Goal: Information Seeking & Learning: Learn about a topic

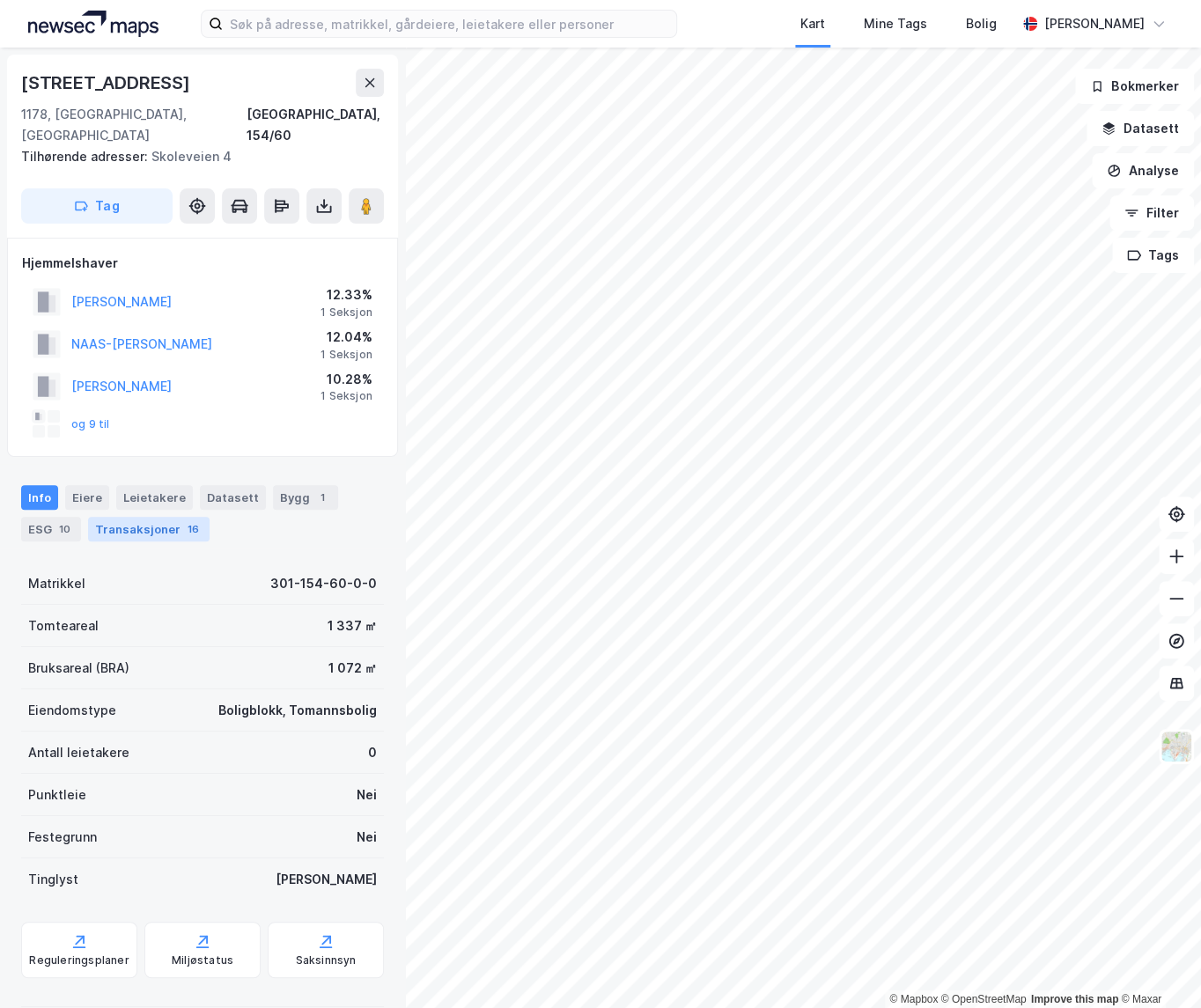
click at [155, 517] on div "Transaksjoner 16" at bounding box center [148, 529] width 121 height 24
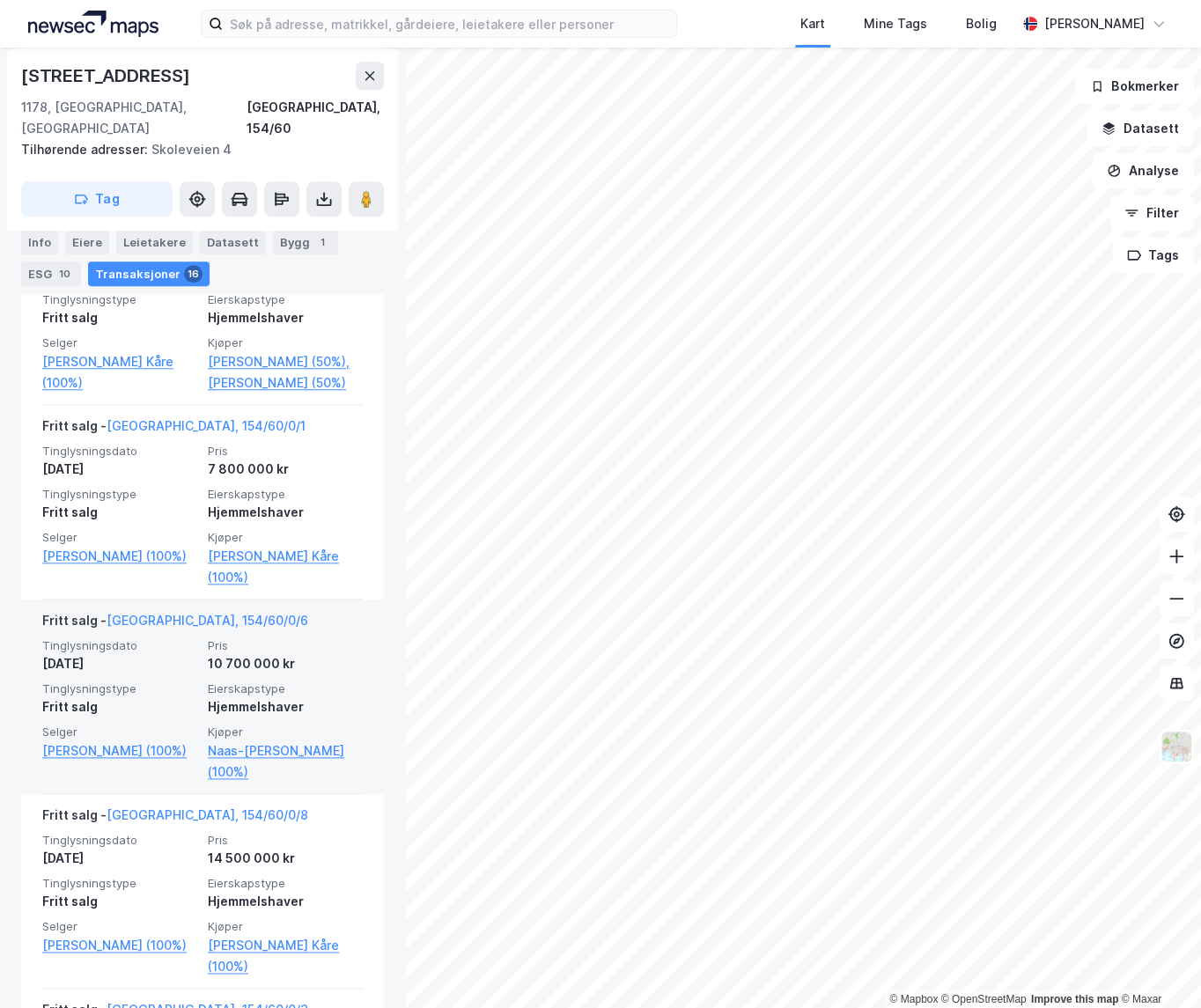
scroll to position [560, 0]
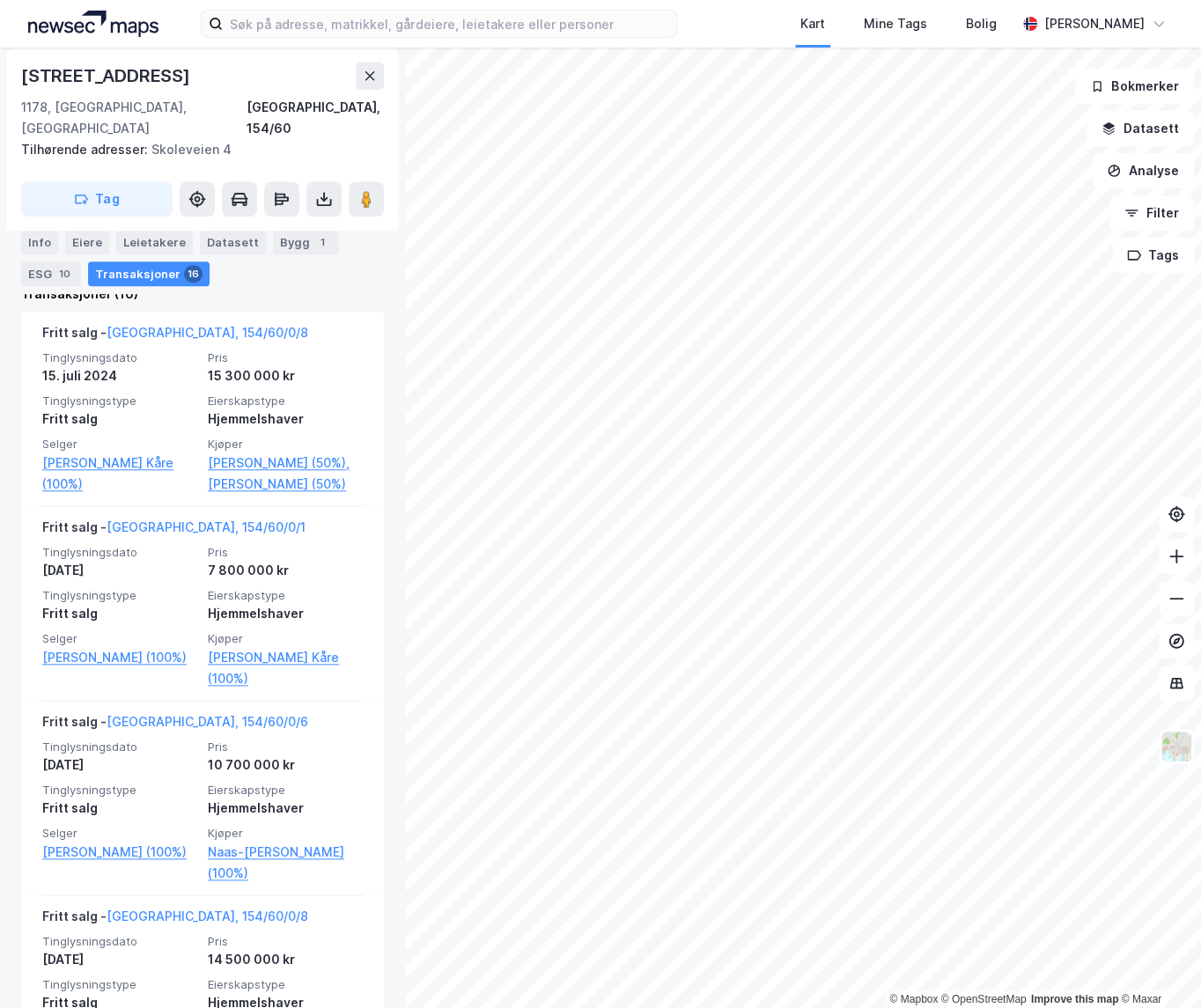
click at [292, 243] on div "Bygg 1" at bounding box center [305, 243] width 65 height 24
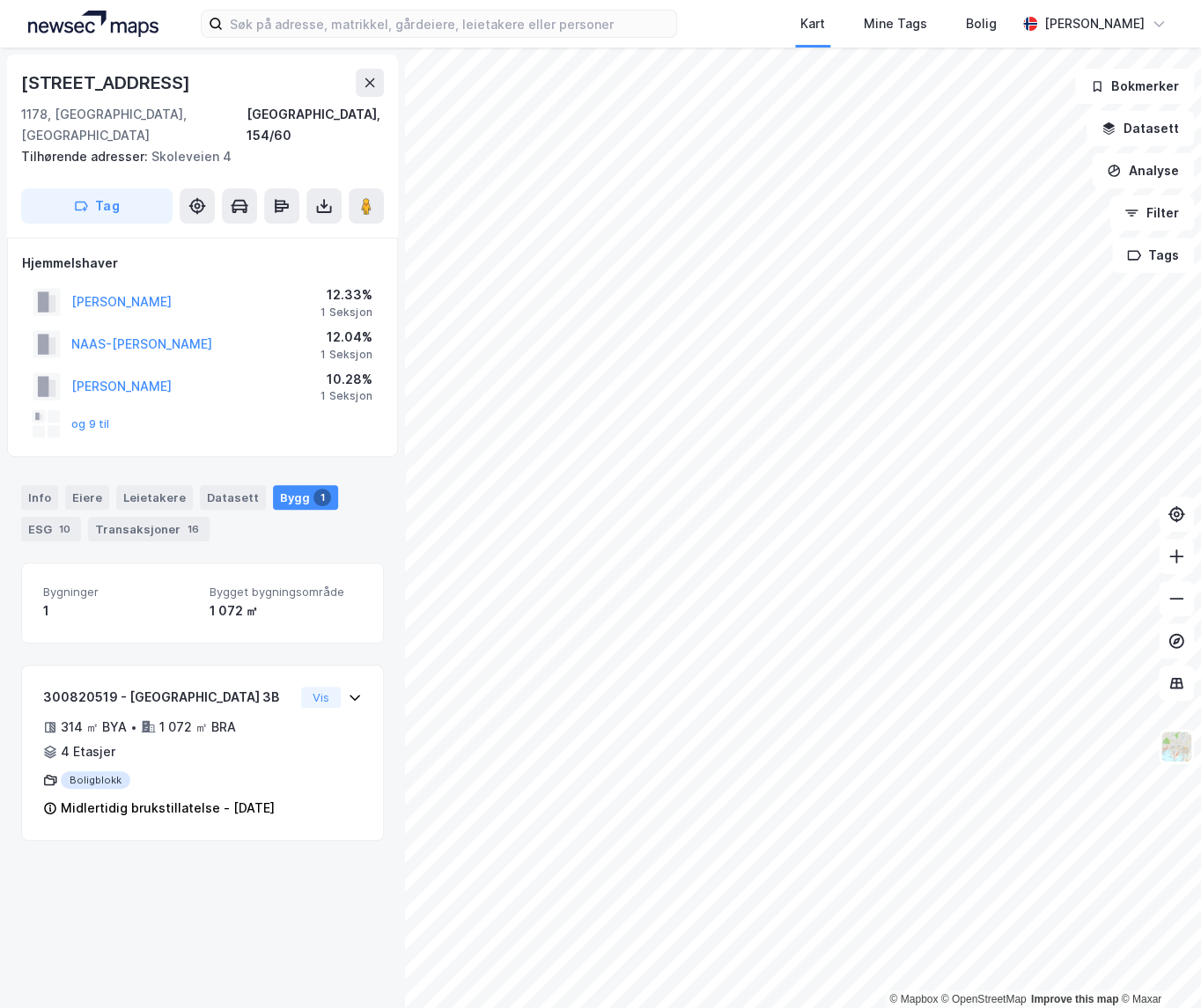
click at [299, 600] on div "1 072 ㎡" at bounding box center [286, 611] width 152 height 21
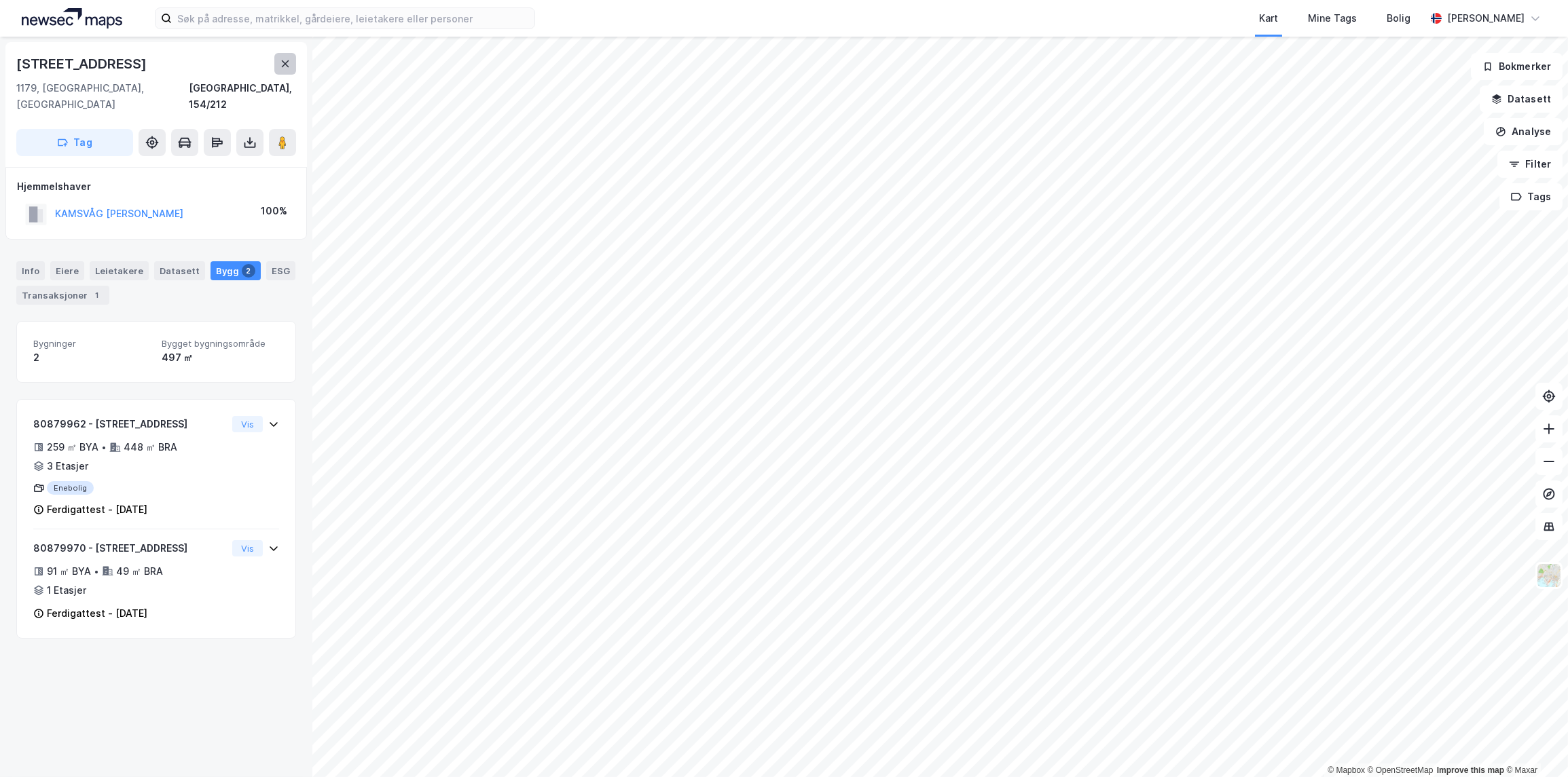
click at [286, 64] on icon at bounding box center [285, 64] width 11 height 11
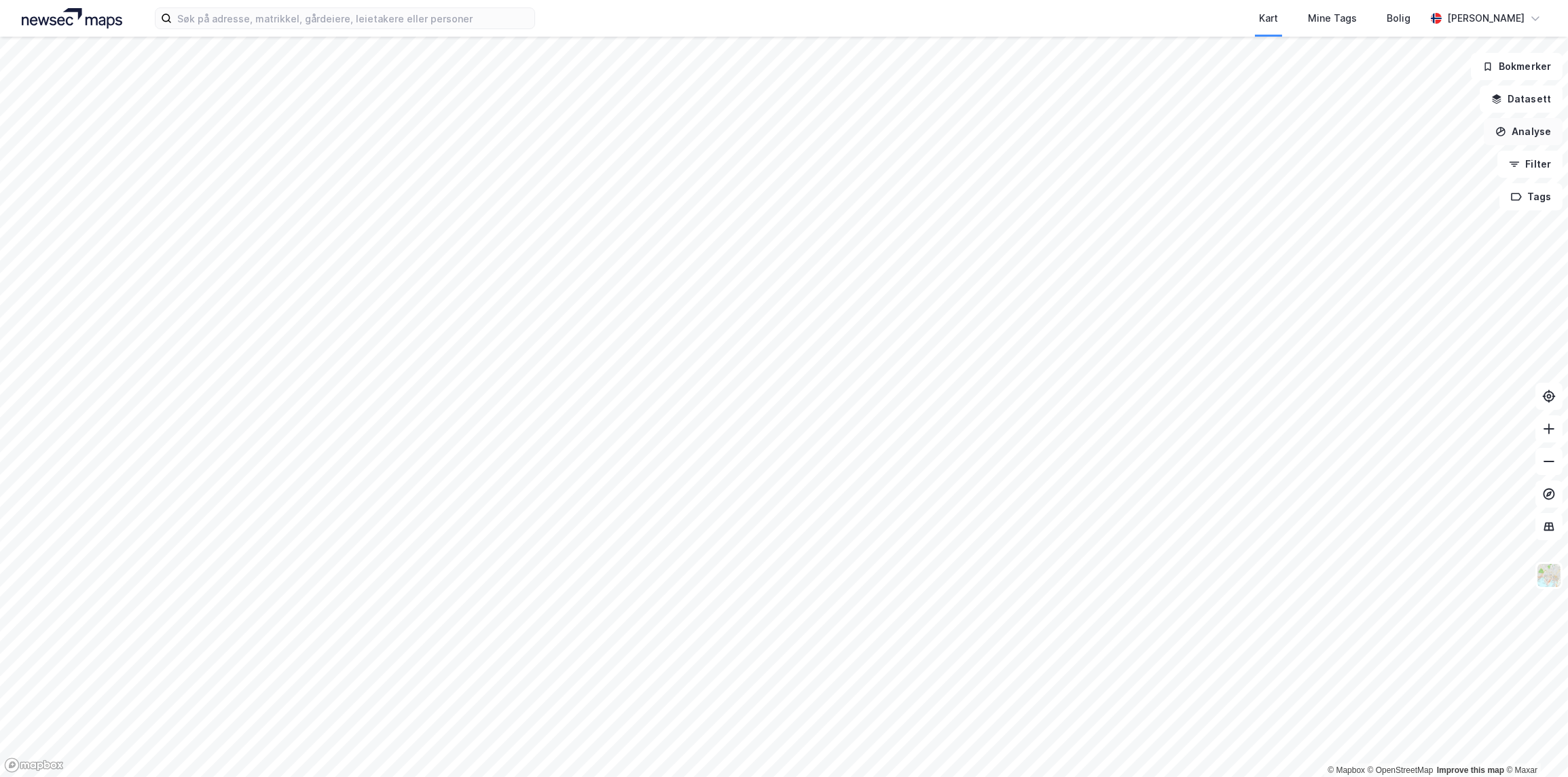
click at [1018, 141] on button "Analyse" at bounding box center [1523, 131] width 79 height 27
click at [1018, 105] on button "Datasett" at bounding box center [1521, 98] width 83 height 27
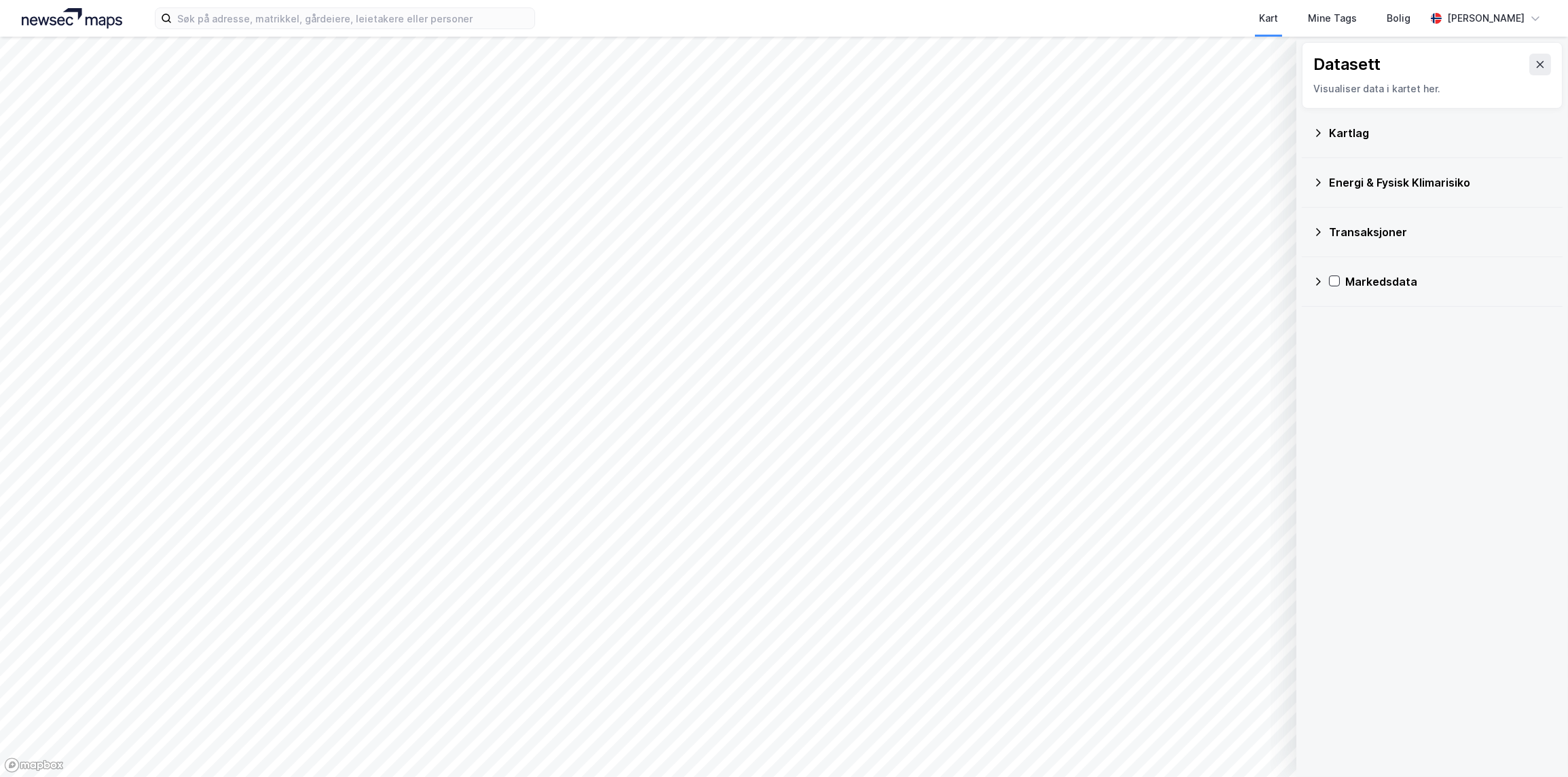
click at [1018, 286] on icon at bounding box center [1318, 281] width 11 height 11
click at [1018, 278] on icon at bounding box center [1318, 281] width 11 height 11
click at [1018, 141] on div "Kartlag" at bounding box center [1433, 133] width 239 height 33
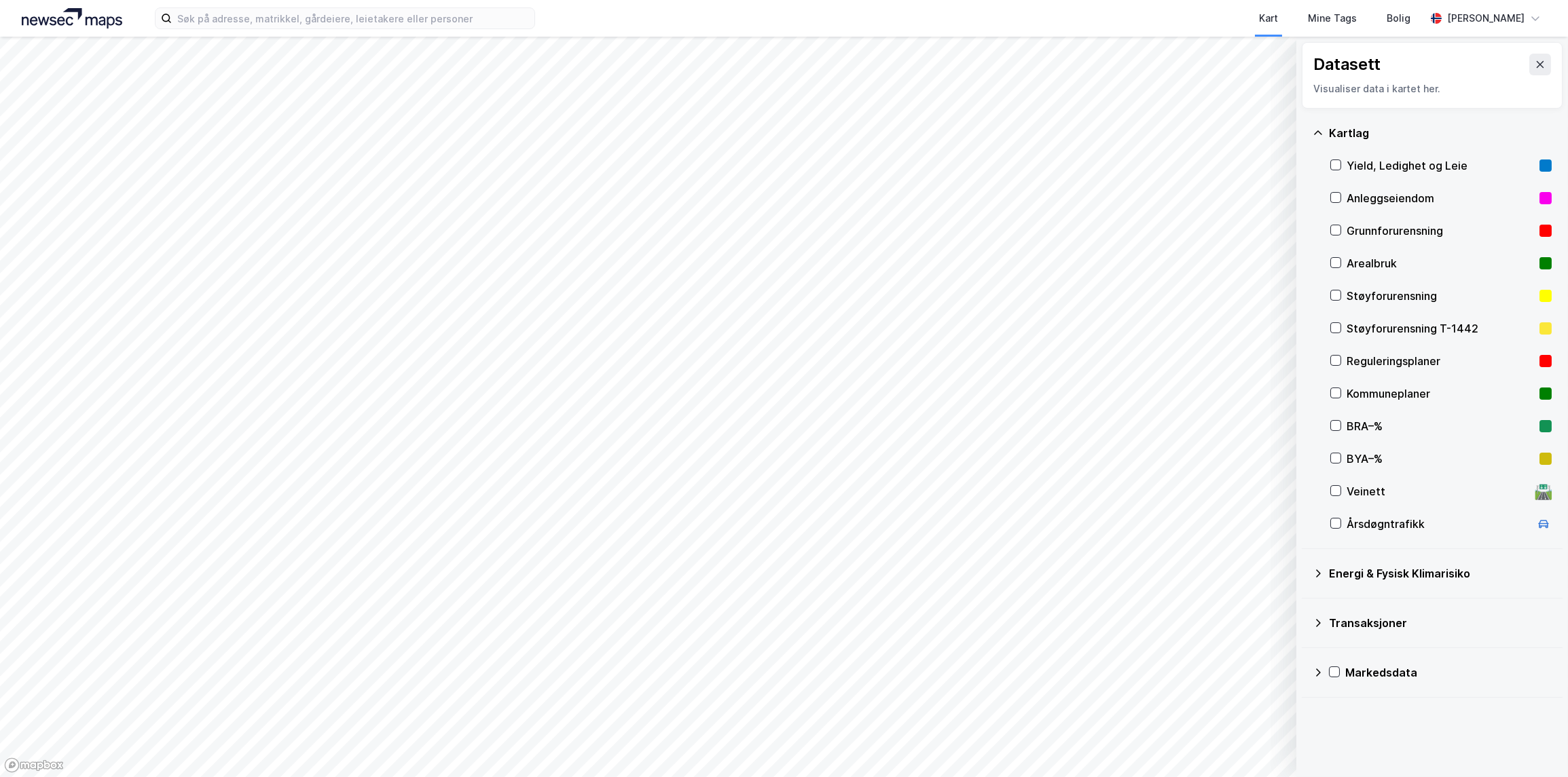
click at [1018, 169] on div "Yield, Ledighet og Leie" at bounding box center [1441, 165] width 222 height 33
click at [1018, 158] on div "Yield, Ledighet og Leie" at bounding box center [1441, 165] width 222 height 33
click at [1018, 138] on div "Kartlag" at bounding box center [1433, 133] width 239 height 33
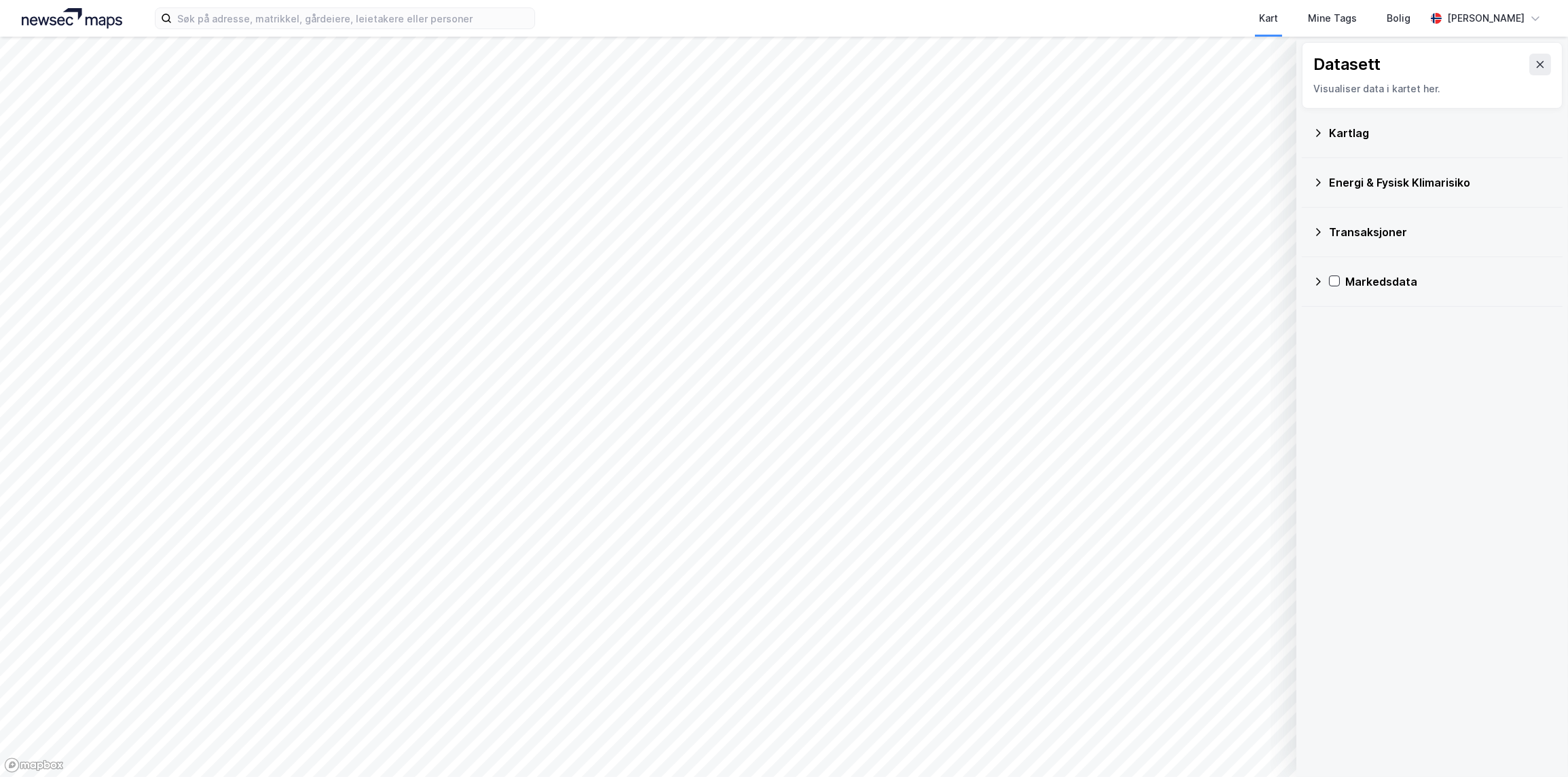
click at [1018, 227] on div "Transaksjoner" at bounding box center [1433, 232] width 239 height 33
click at [1018, 262] on div "Newsecs transaksjonsliste" at bounding box center [1441, 264] width 222 height 33
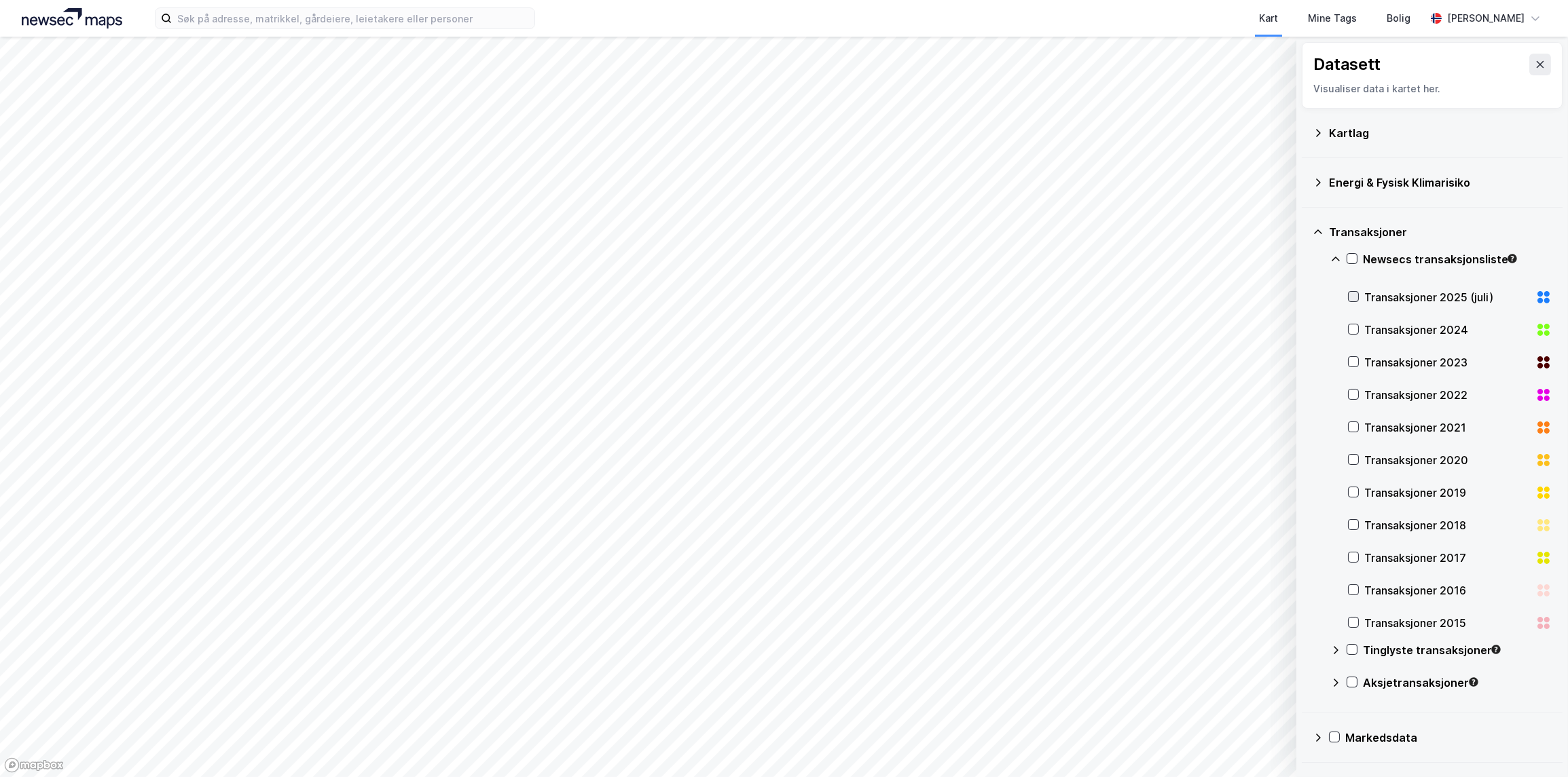
click at [1018, 295] on icon at bounding box center [1353, 296] width 9 height 9
click at [1018, 329] on icon at bounding box center [1353, 329] width 9 height 9
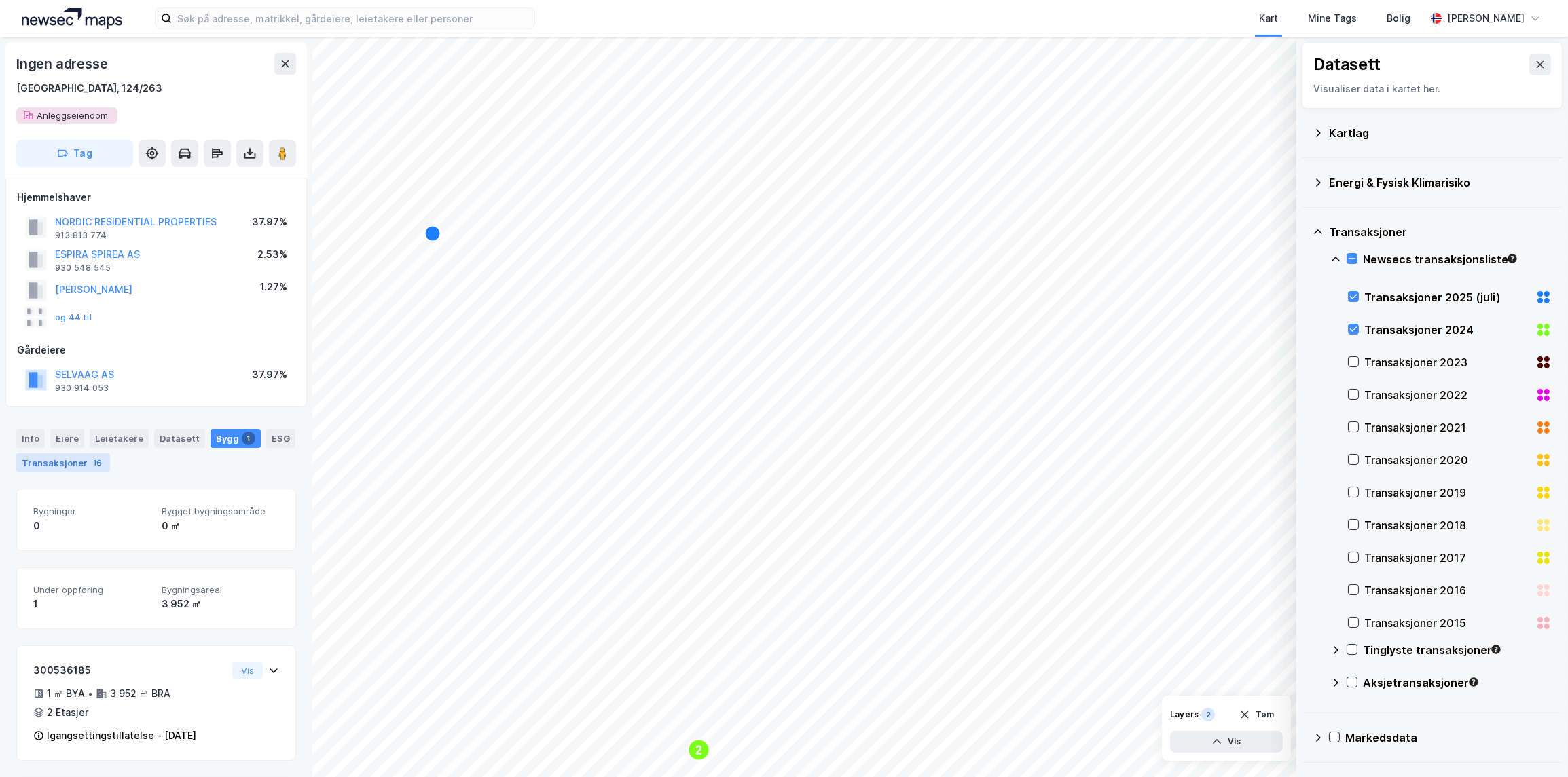
click at [75, 458] on div "Transaksjoner 16" at bounding box center [62, 463] width 93 height 19
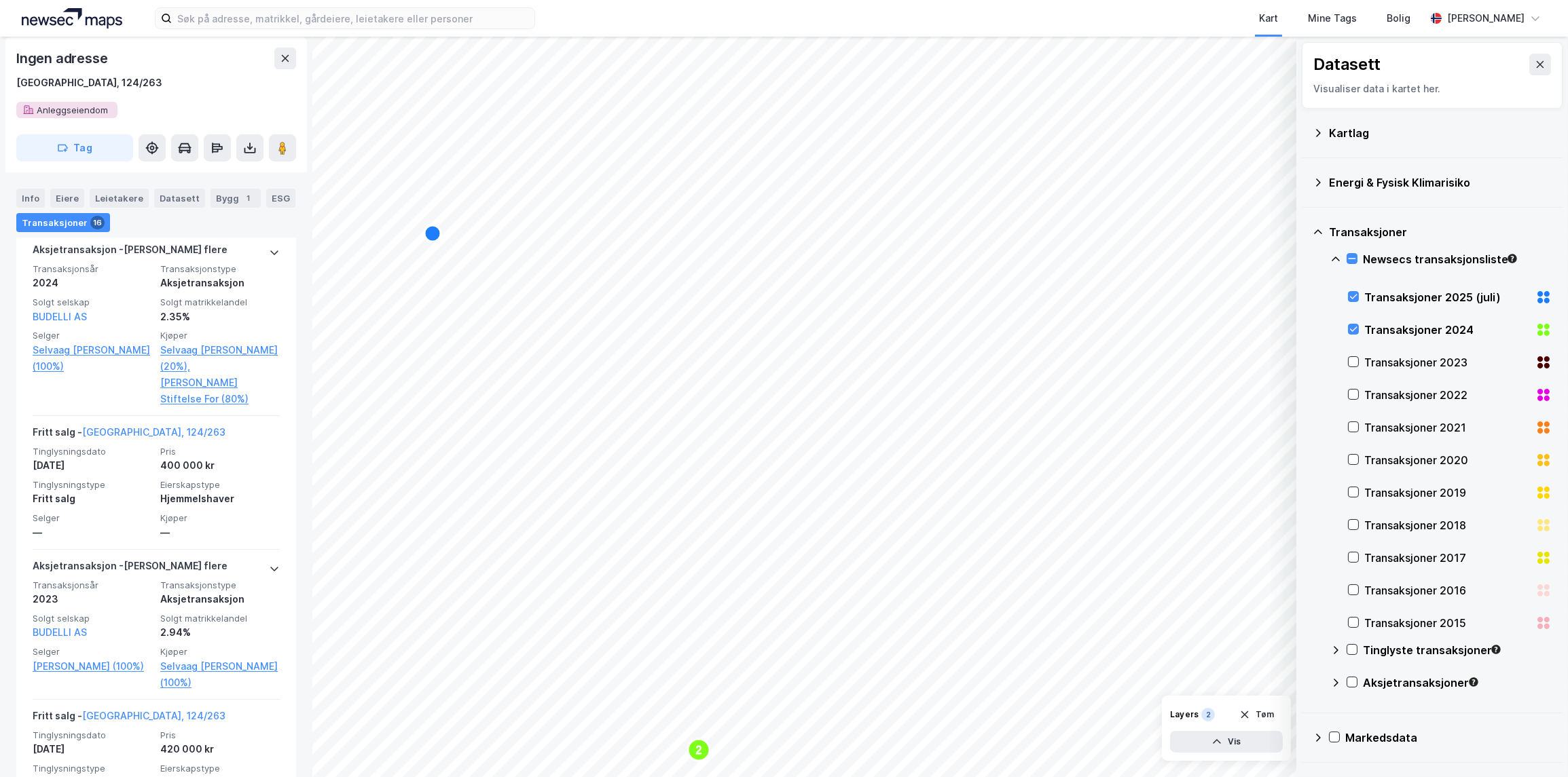
scroll to position [246, 0]
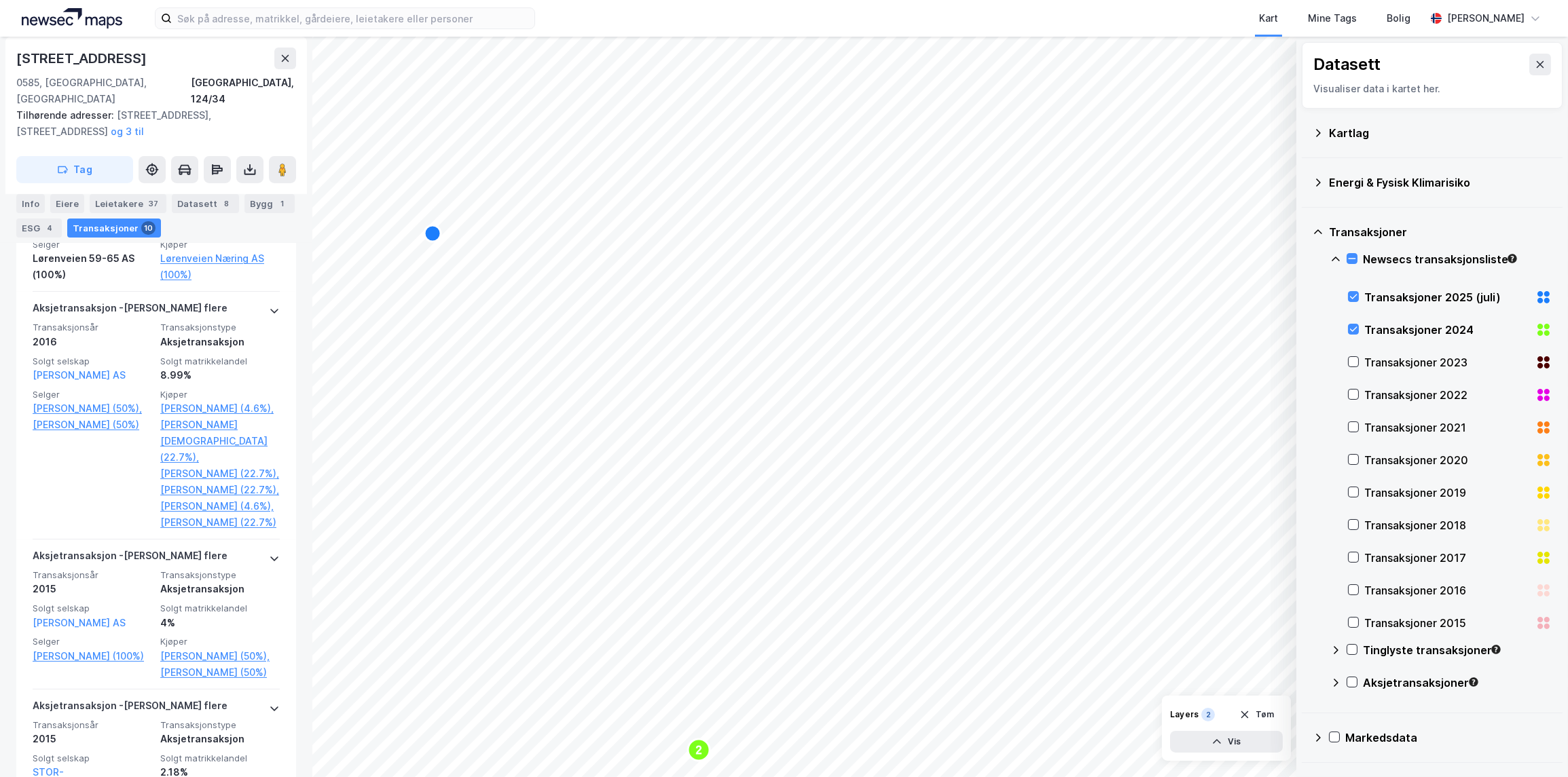
scroll to position [1304, 0]
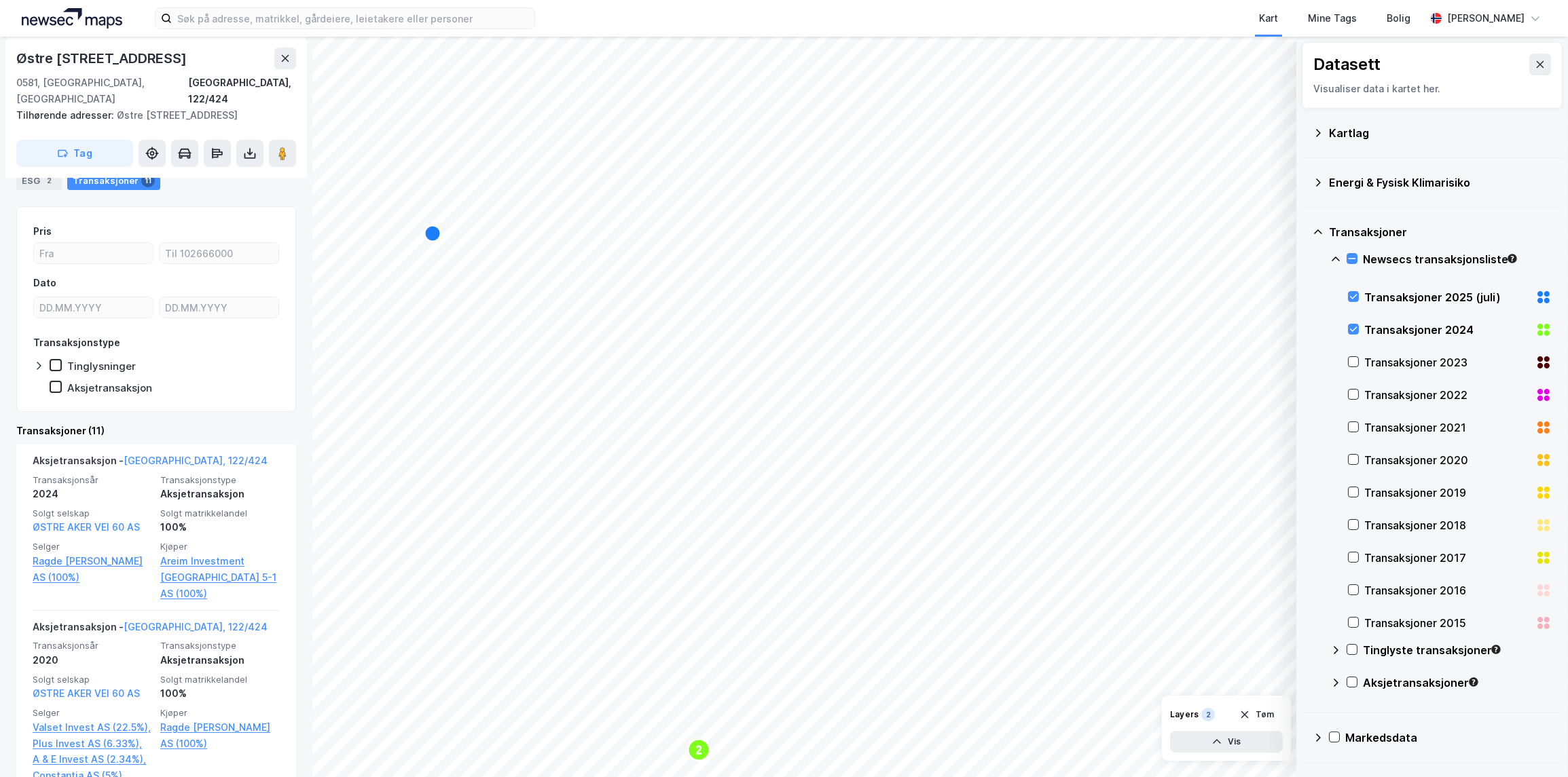
scroll to position [370, 0]
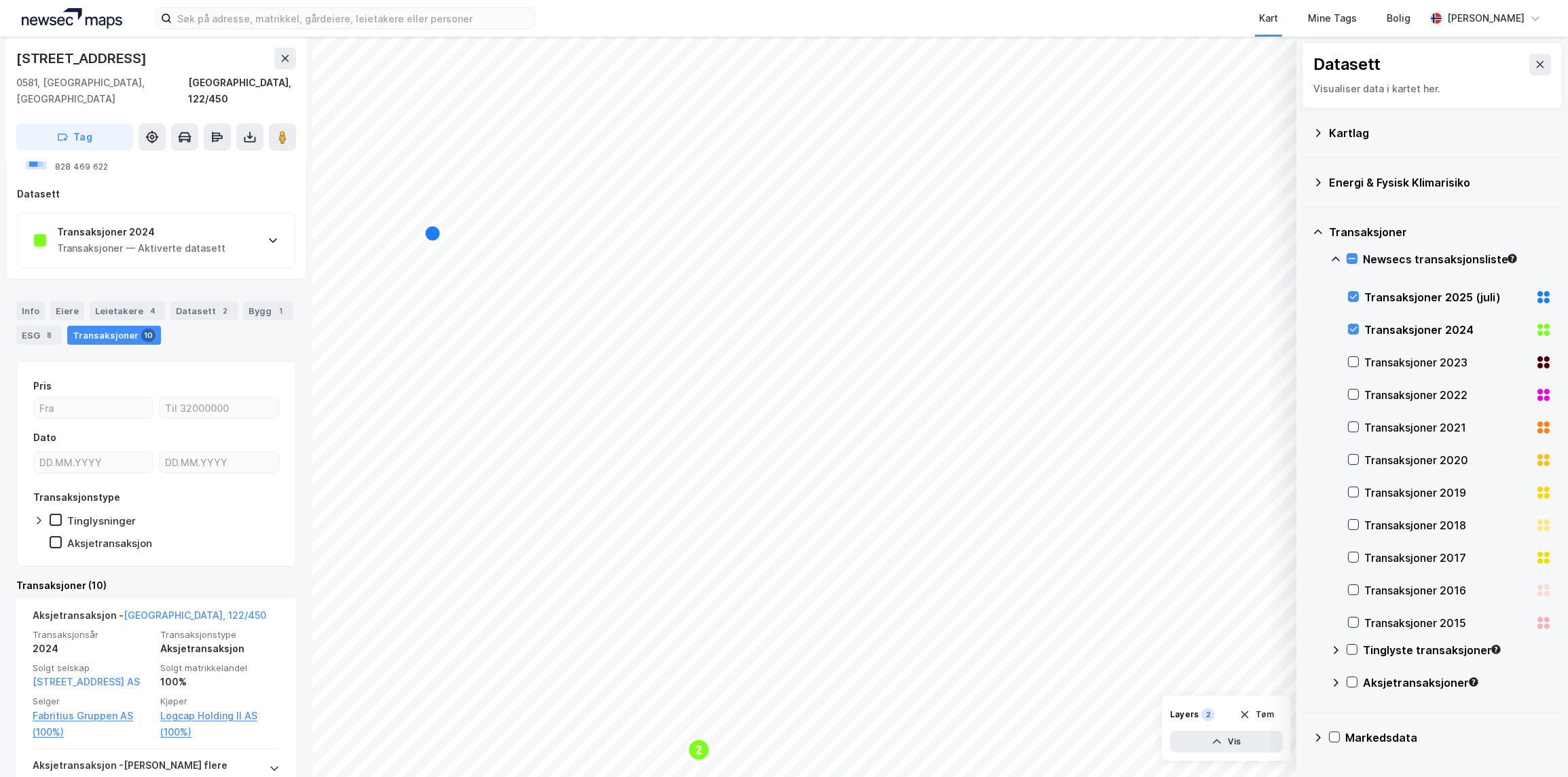
scroll to position [185, 0]
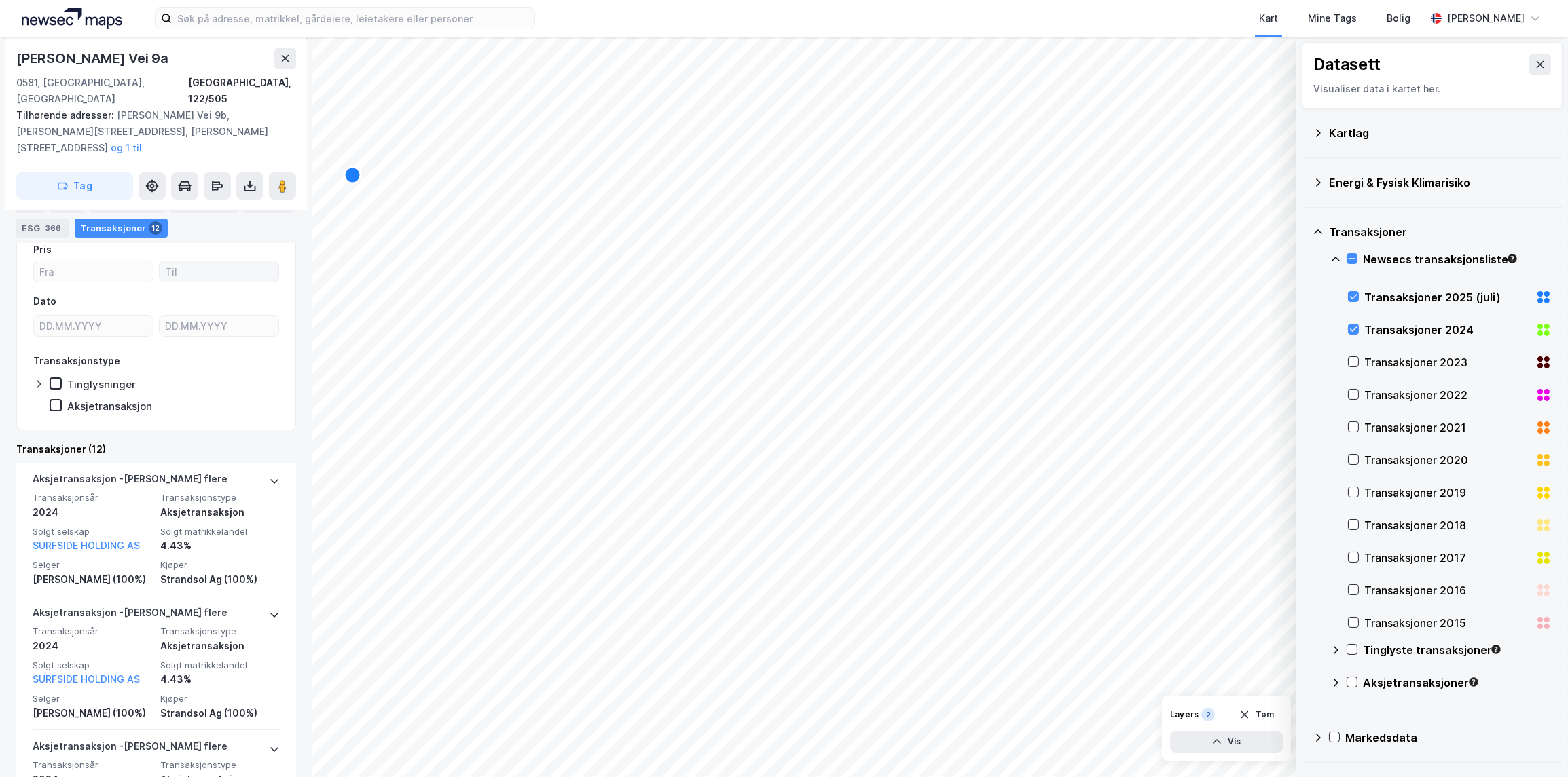
scroll to position [370, 0]
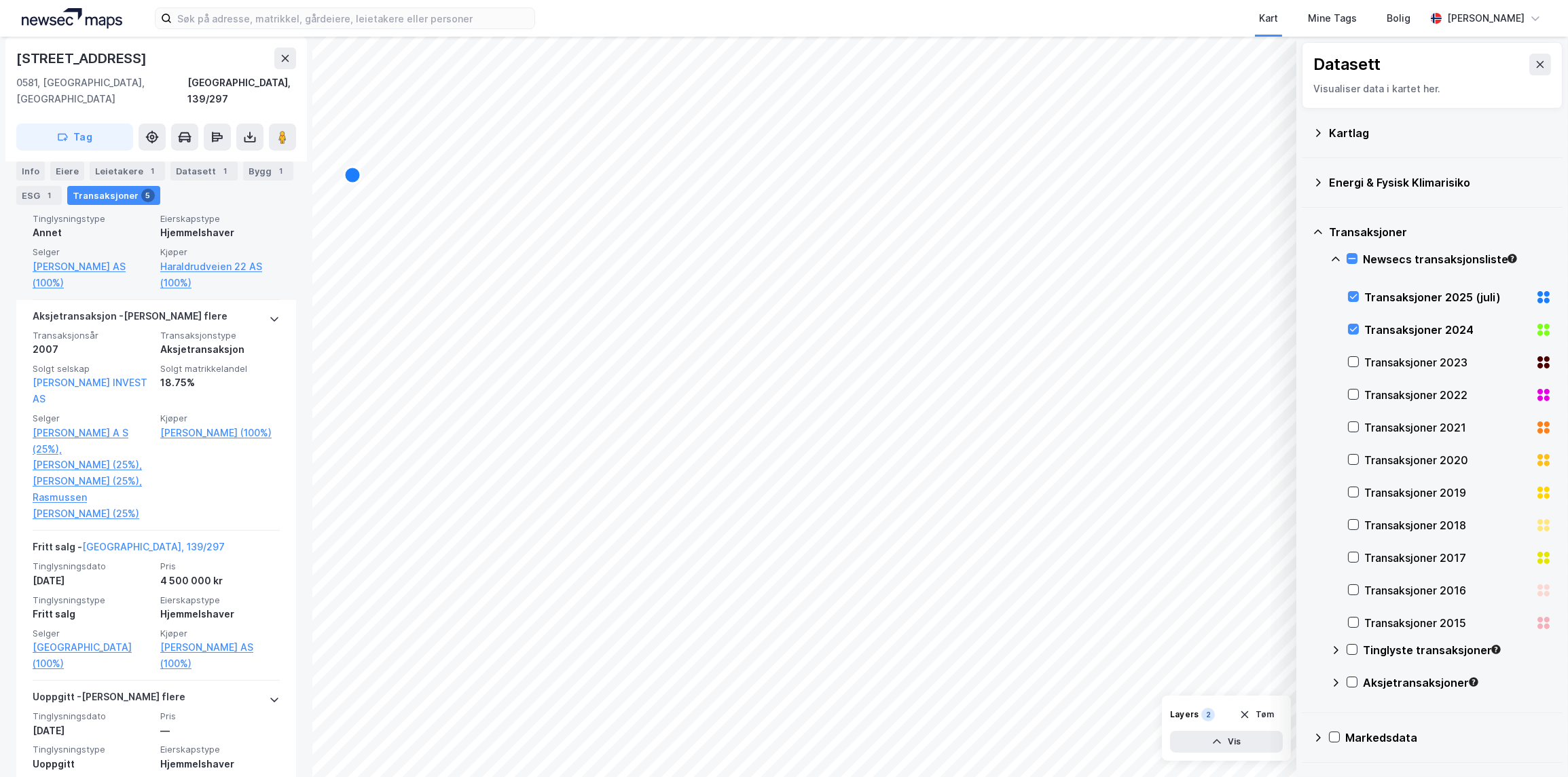
scroll to position [666, 0]
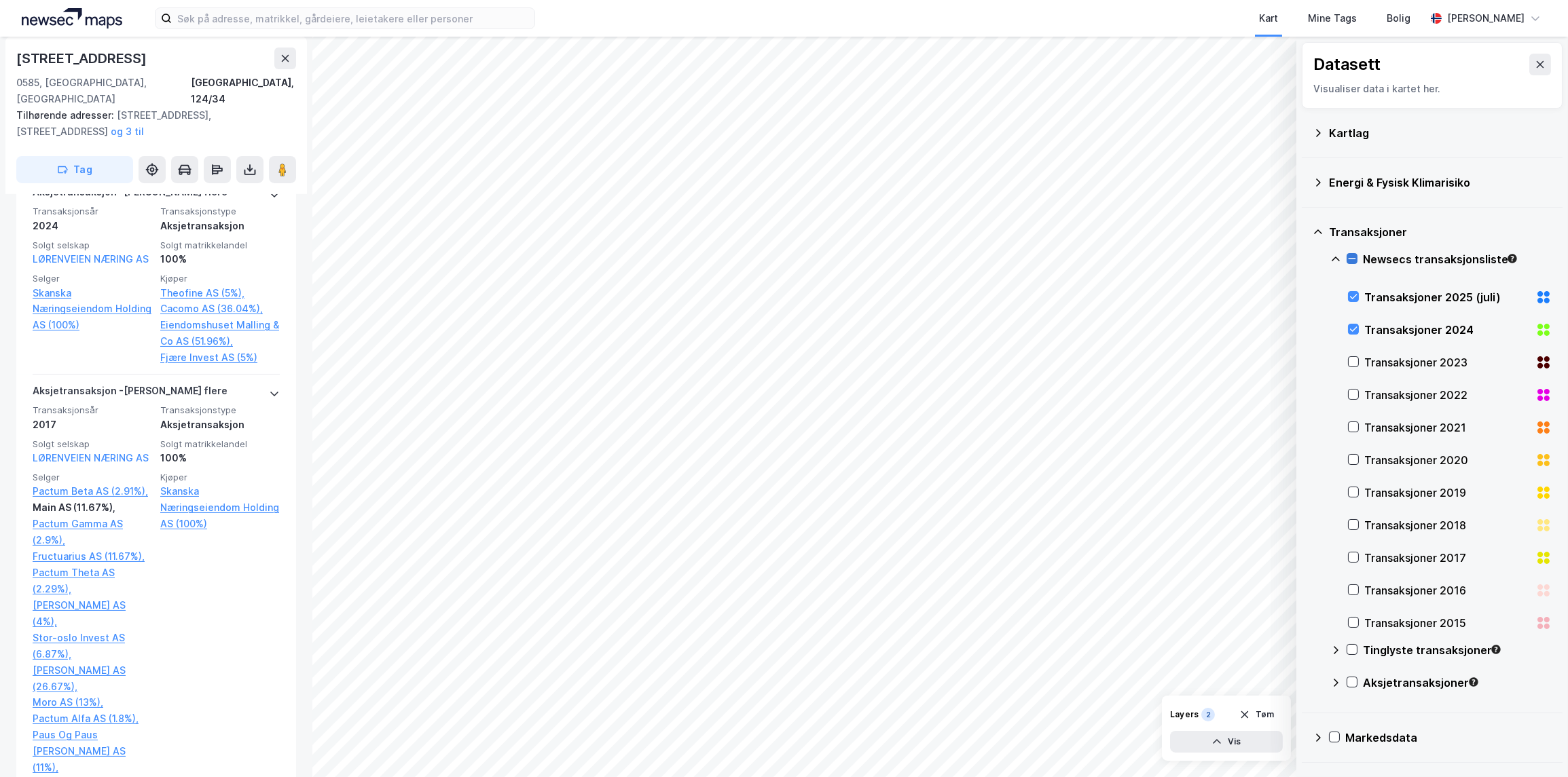
scroll to position [687, 0]
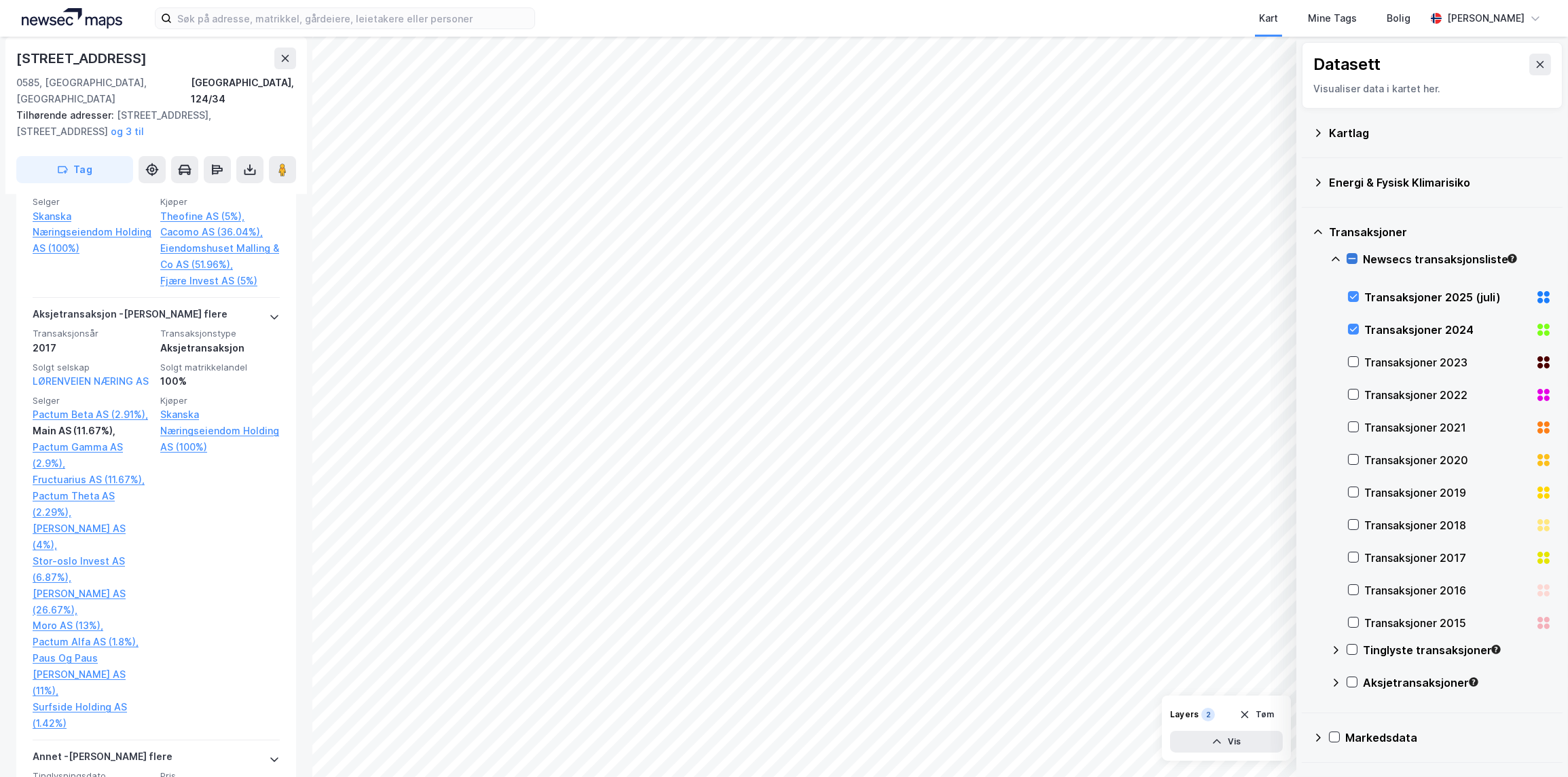
click at [1018, 253] on icon at bounding box center [1351, 258] width 9 height 9
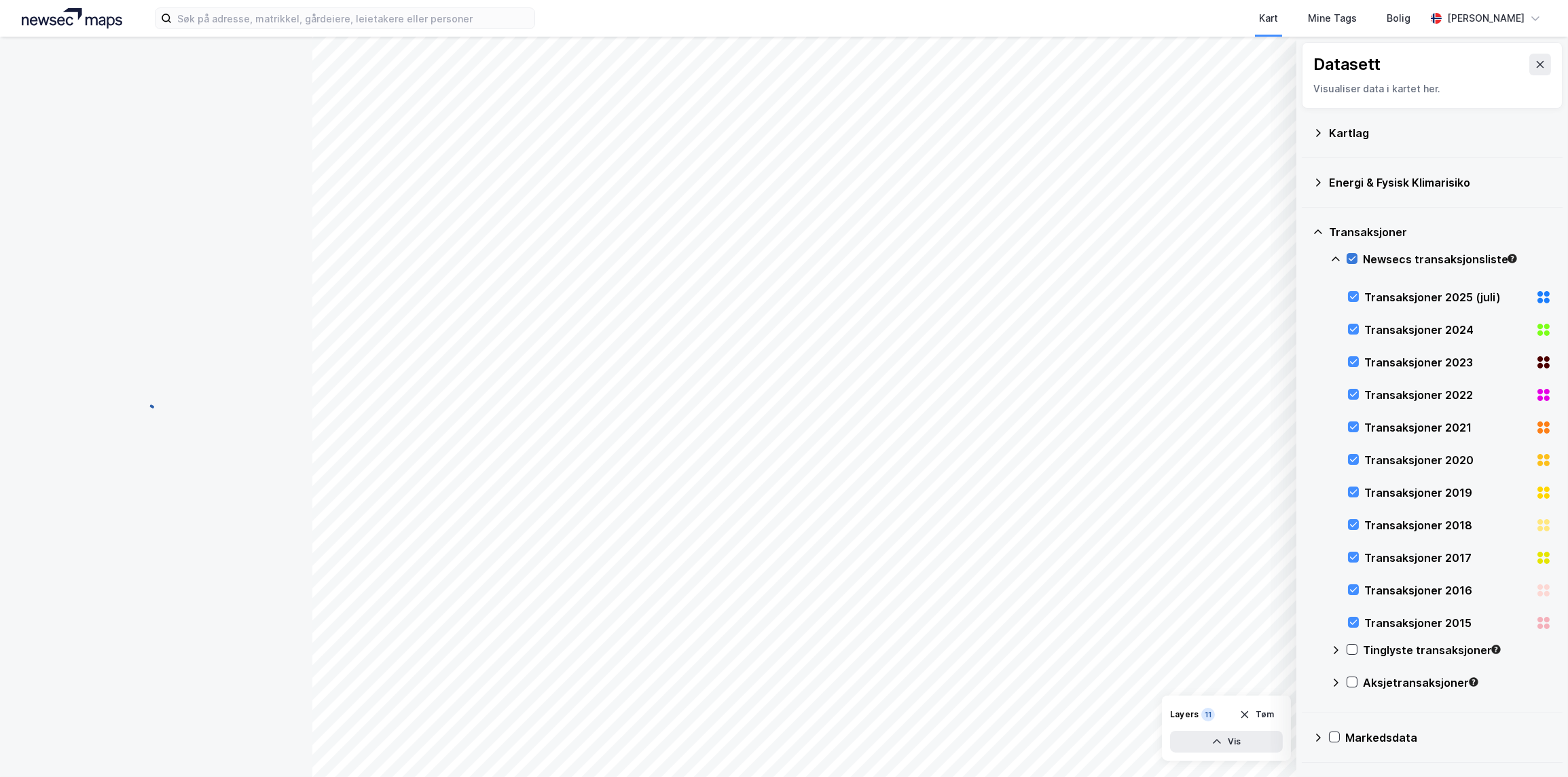
scroll to position [0, 0]
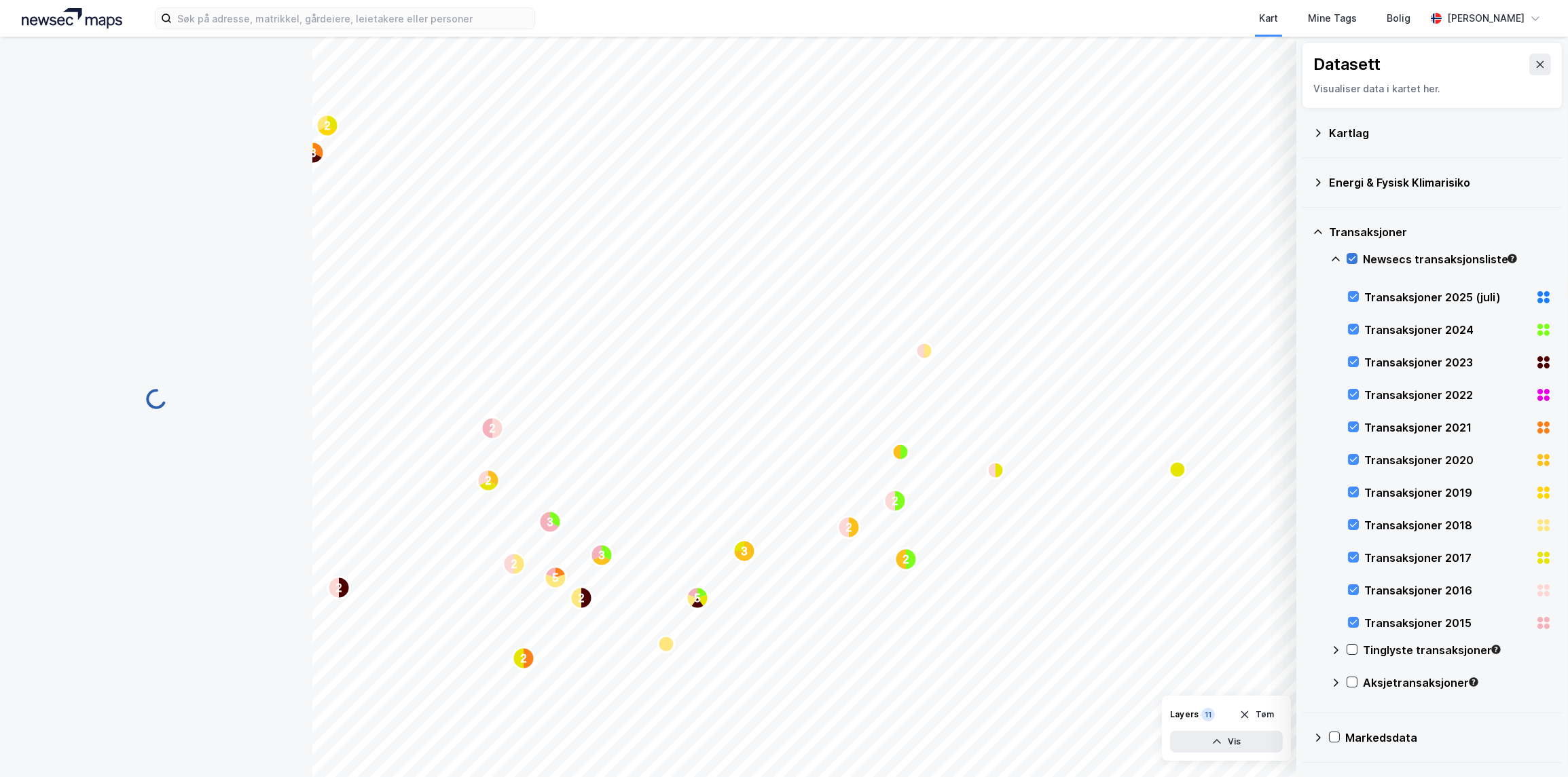
click at [1018, 255] on icon at bounding box center [1351, 258] width 9 height 9
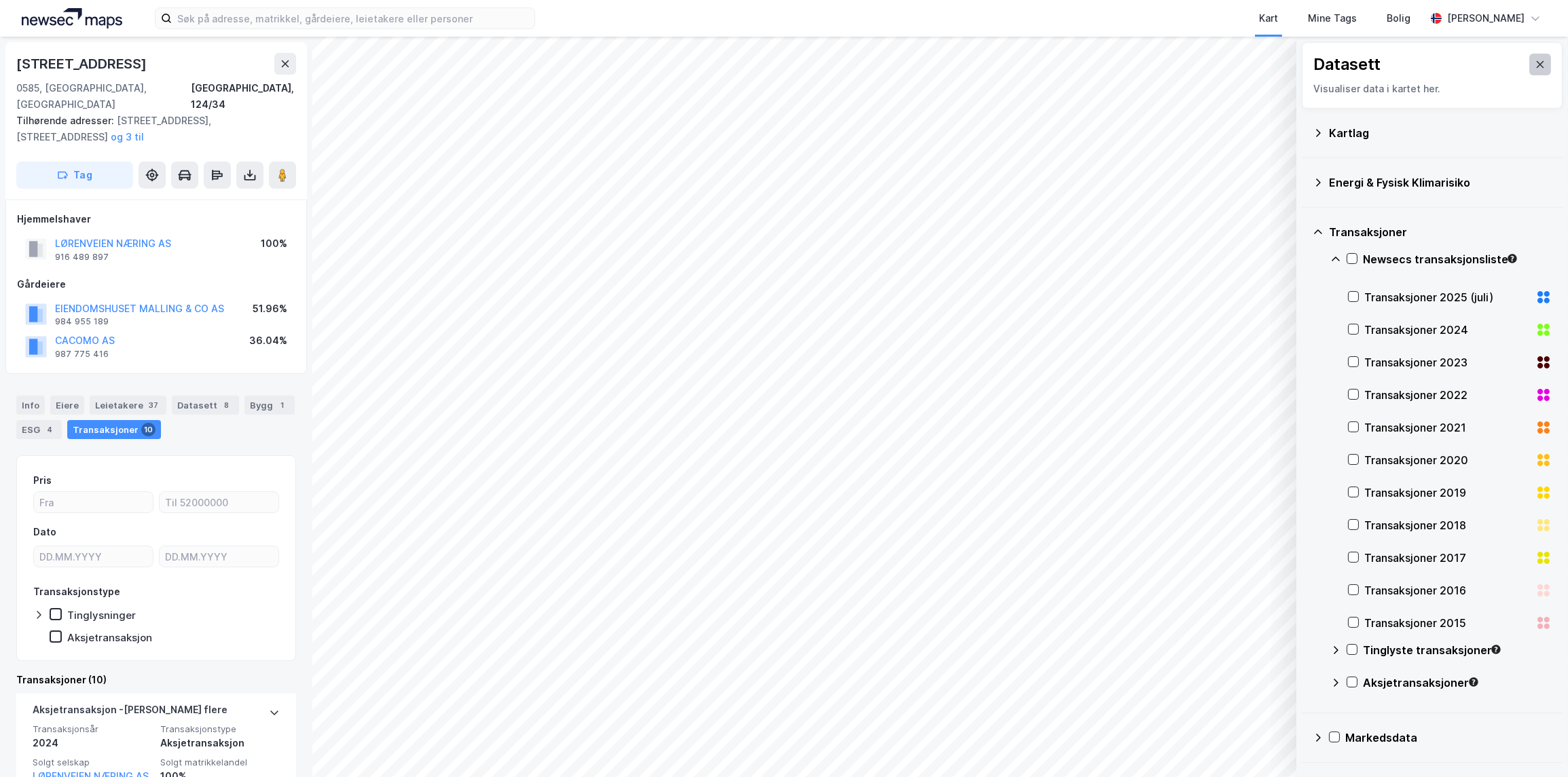
click at [1018, 69] on icon at bounding box center [1540, 64] width 11 height 11
